Goal: Task Accomplishment & Management: Use online tool/utility

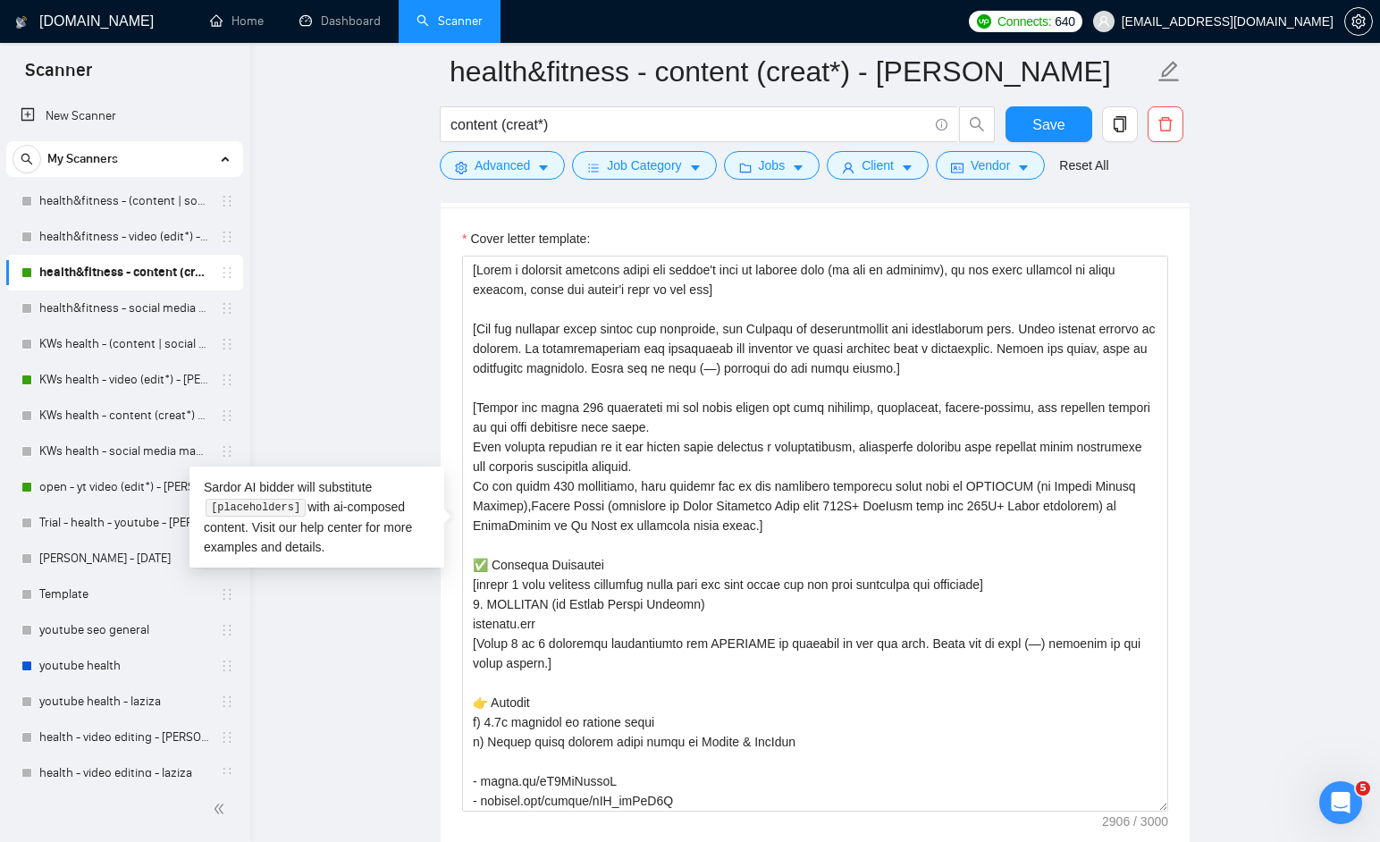
scroll to position [159, 0]
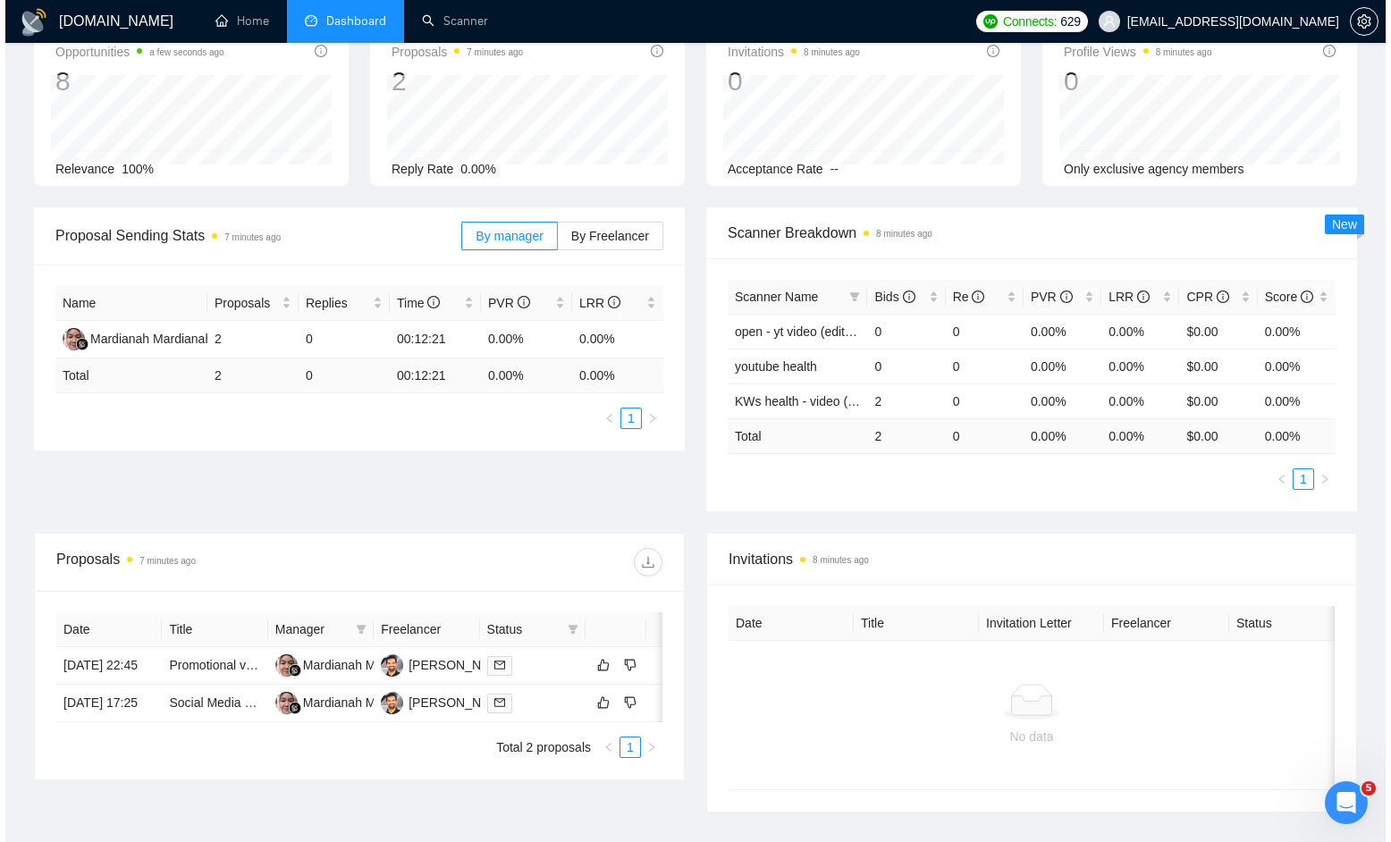
scroll to position [156, 0]
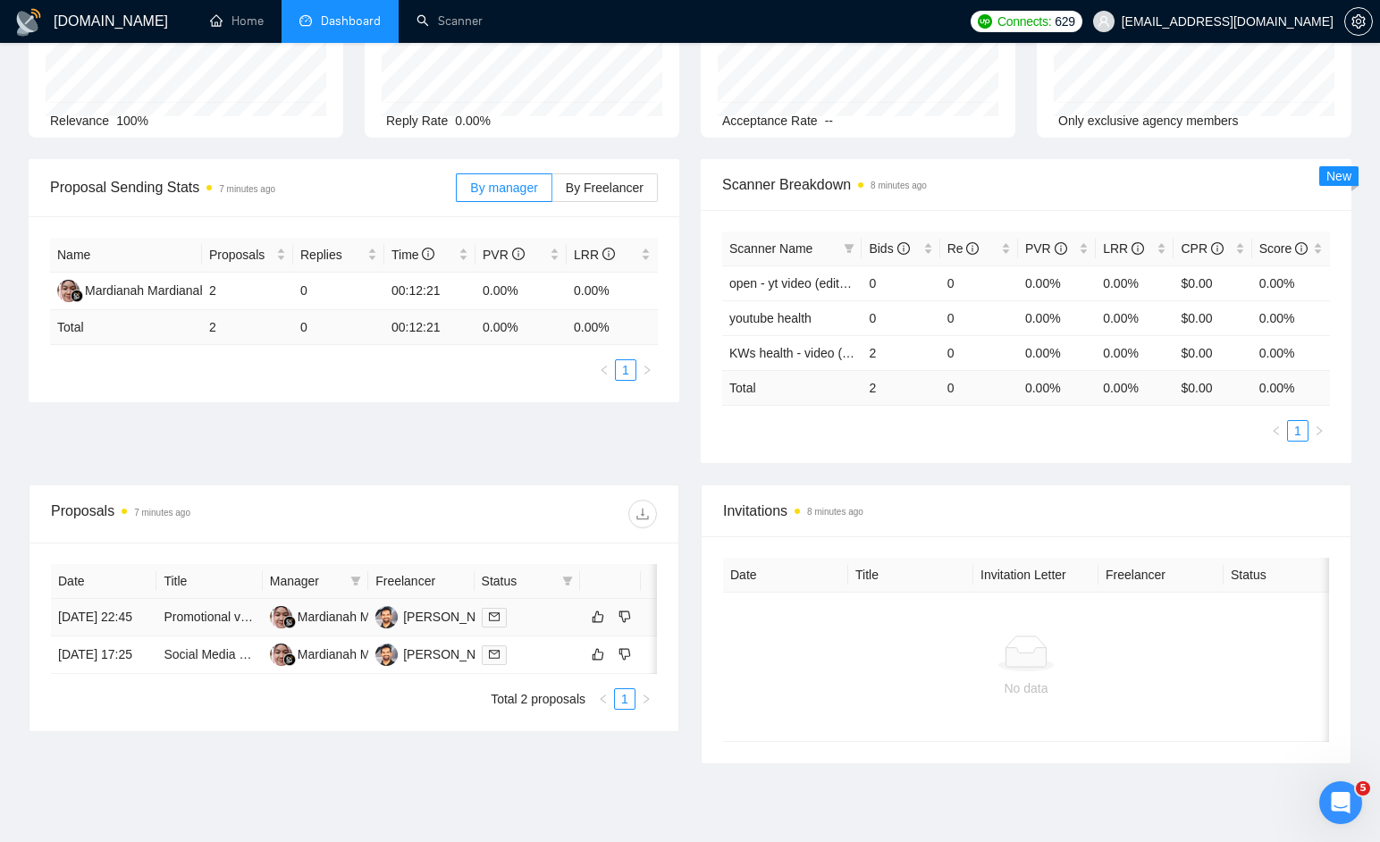
click at [242, 608] on td "Promotional video - Gym classes for elderly" at bounding box center [208, 618] width 105 height 38
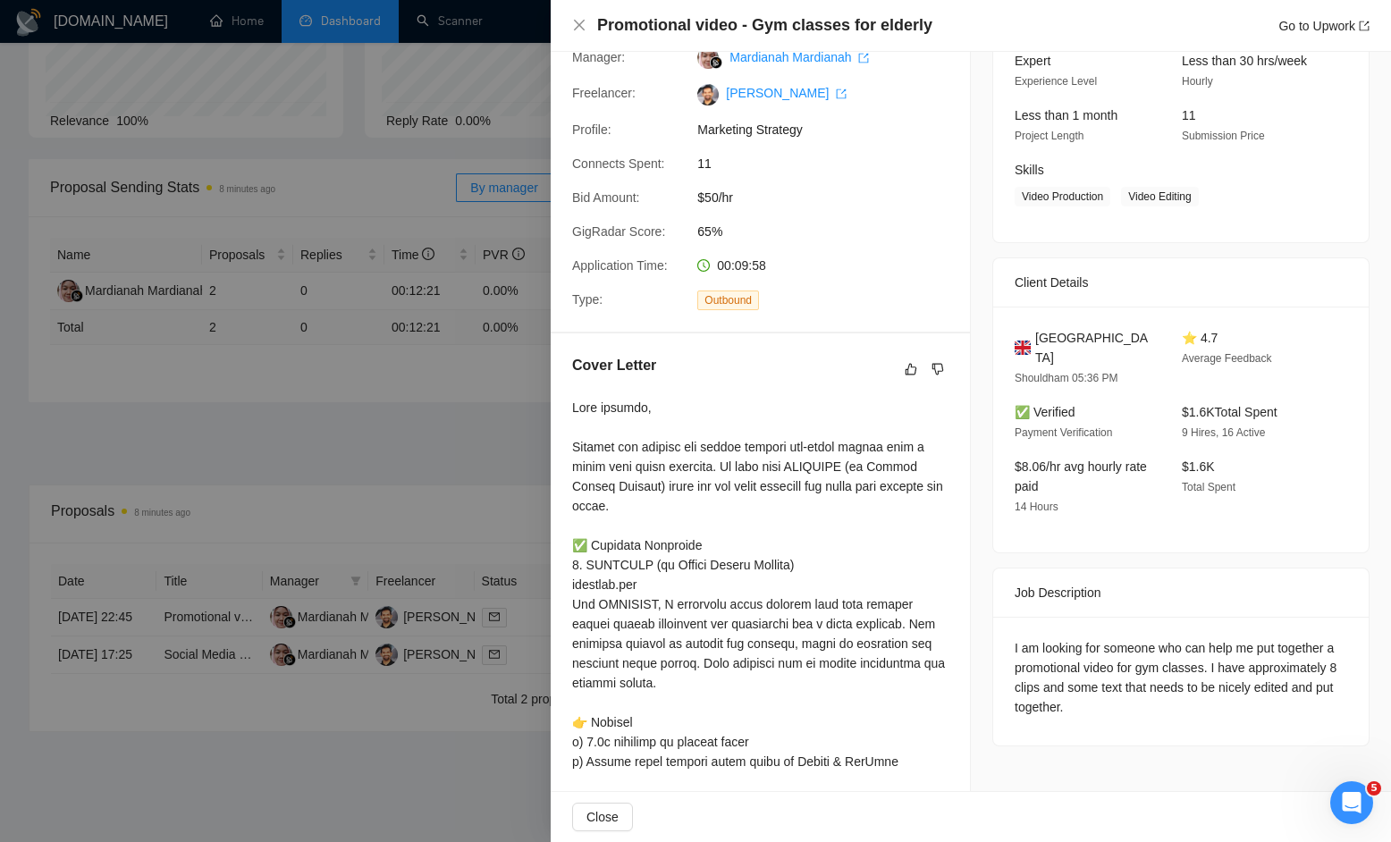
scroll to position [13, 0]
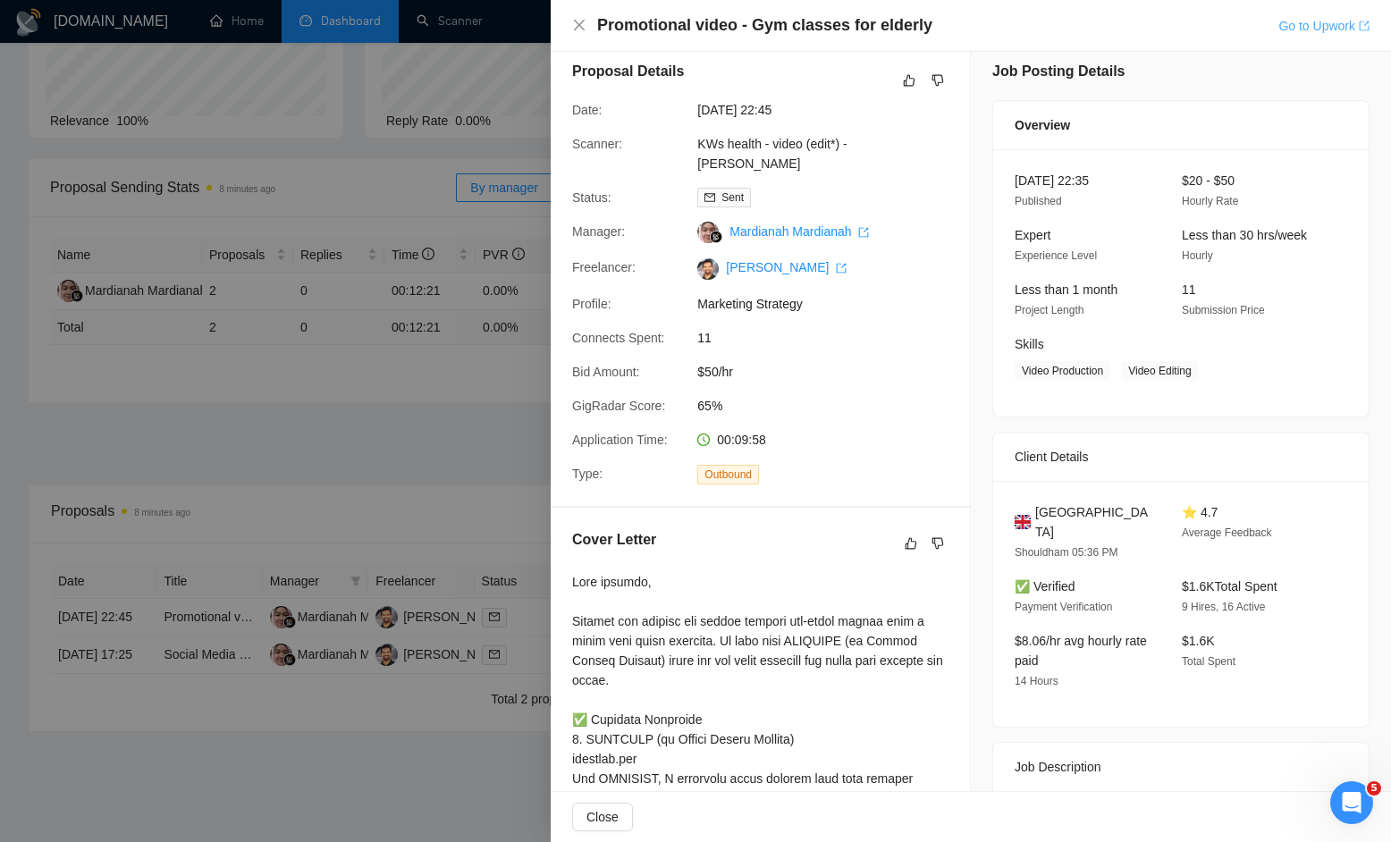
click at [1301, 25] on link "Go to Upwork" at bounding box center [1323, 26] width 91 height 14
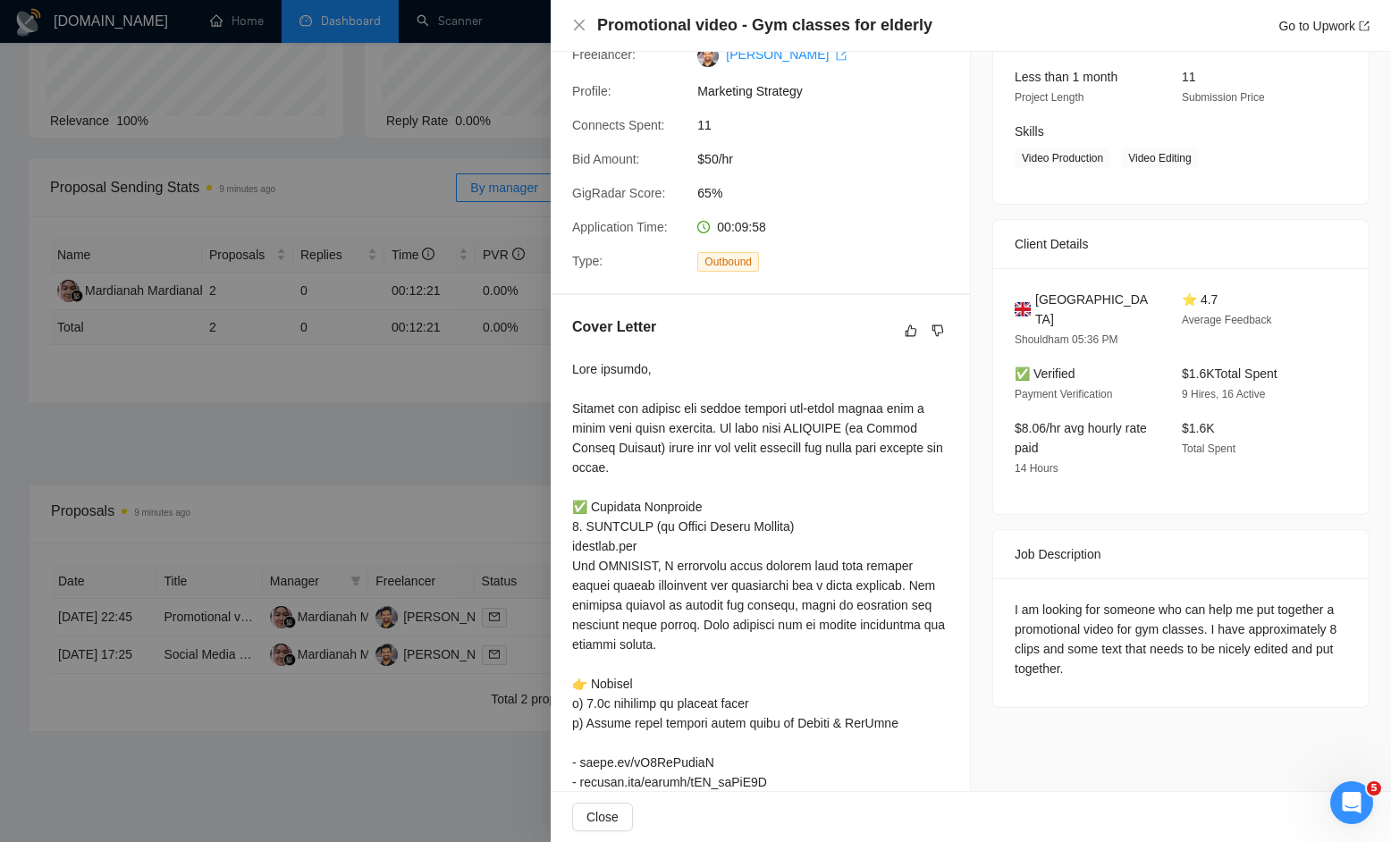
scroll to position [0, 0]
